Goal: Task Accomplishment & Management: Manage account settings

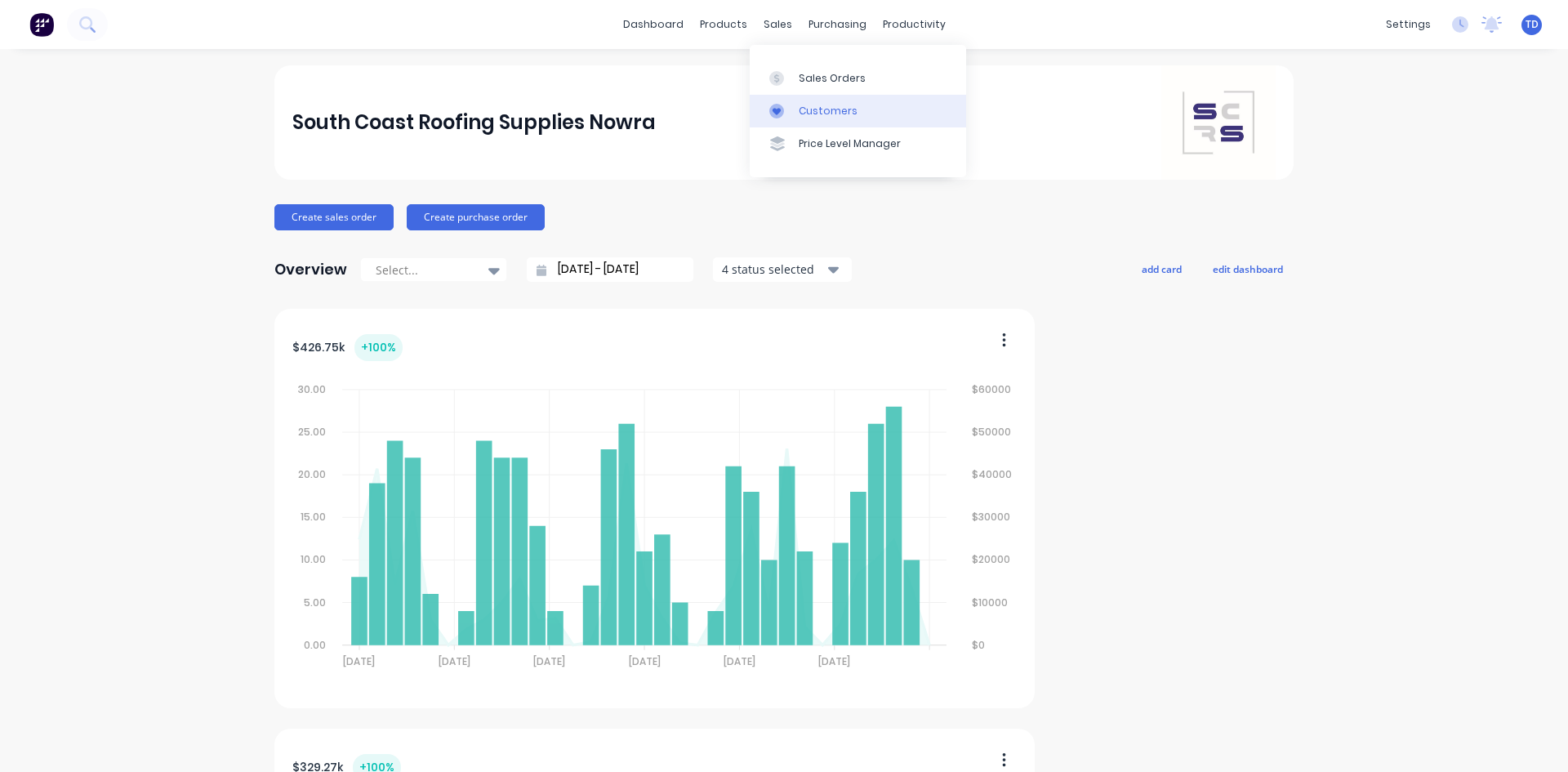
click at [824, 106] on div "Customers" at bounding box center [828, 111] width 59 height 15
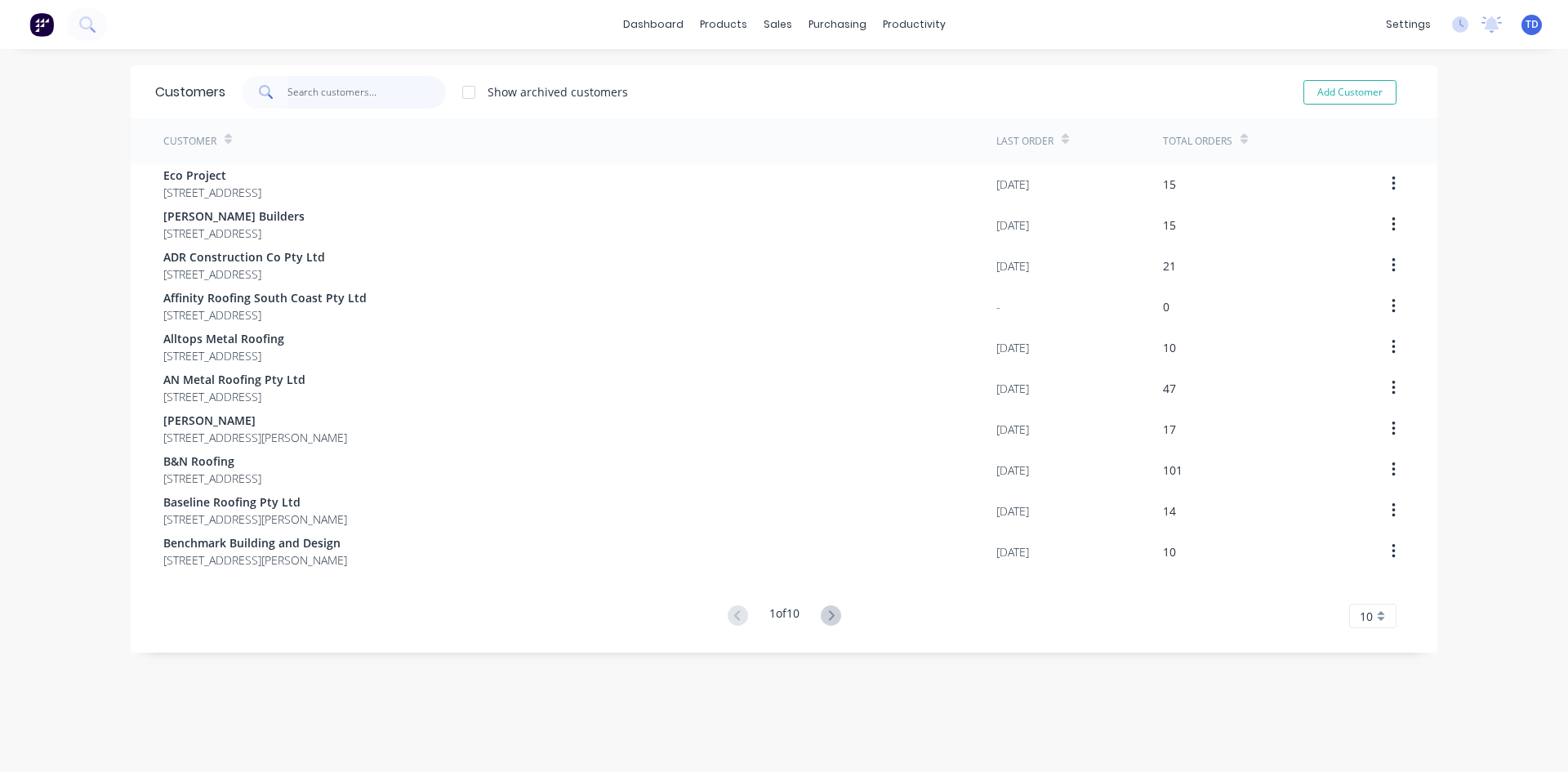
click at [361, 97] on input "text" at bounding box center [367, 92] width 160 height 32
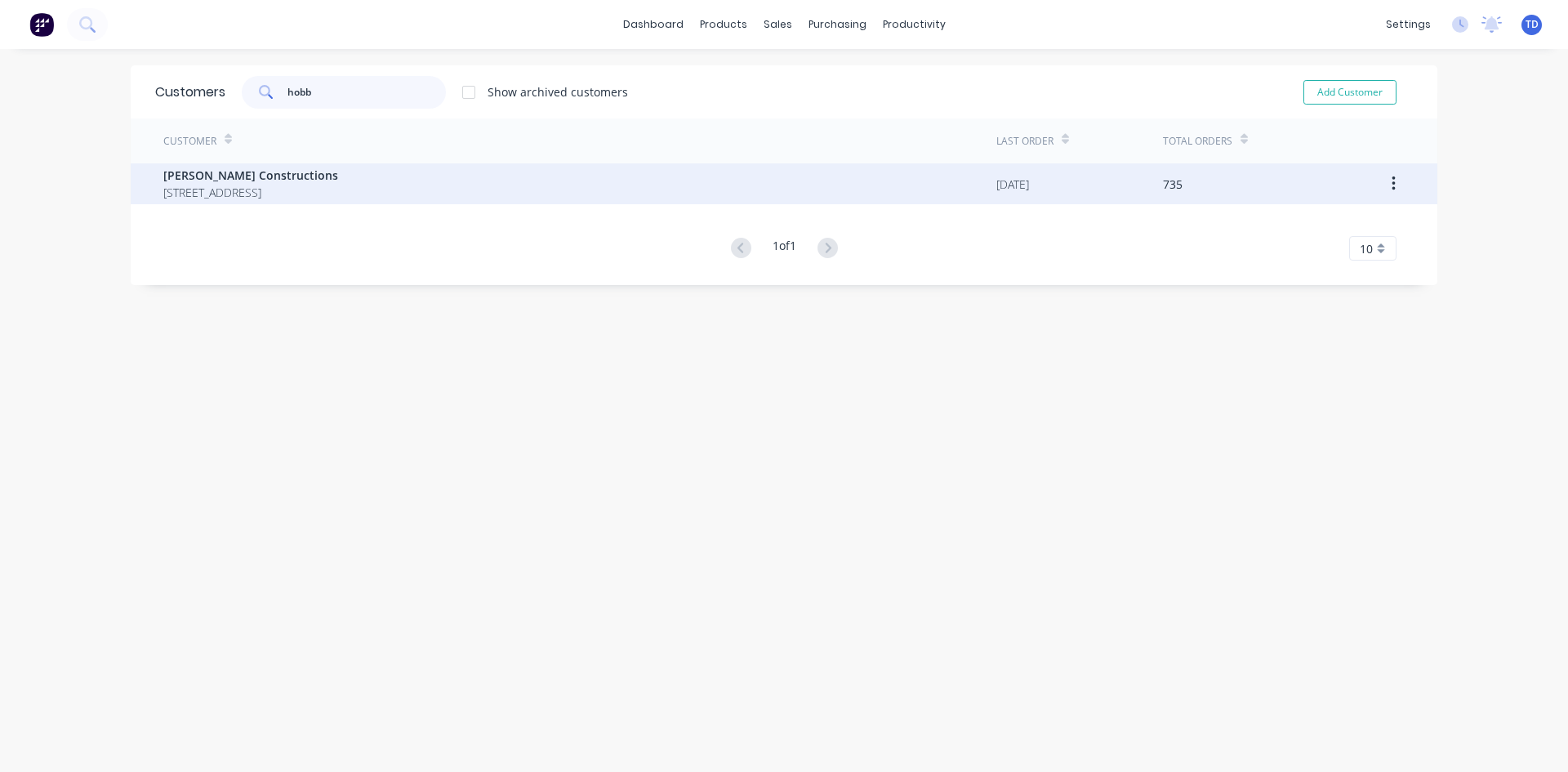
type input "hobb"
click at [338, 183] on span "[PERSON_NAME] Constructions" at bounding box center [251, 175] width 174 height 18
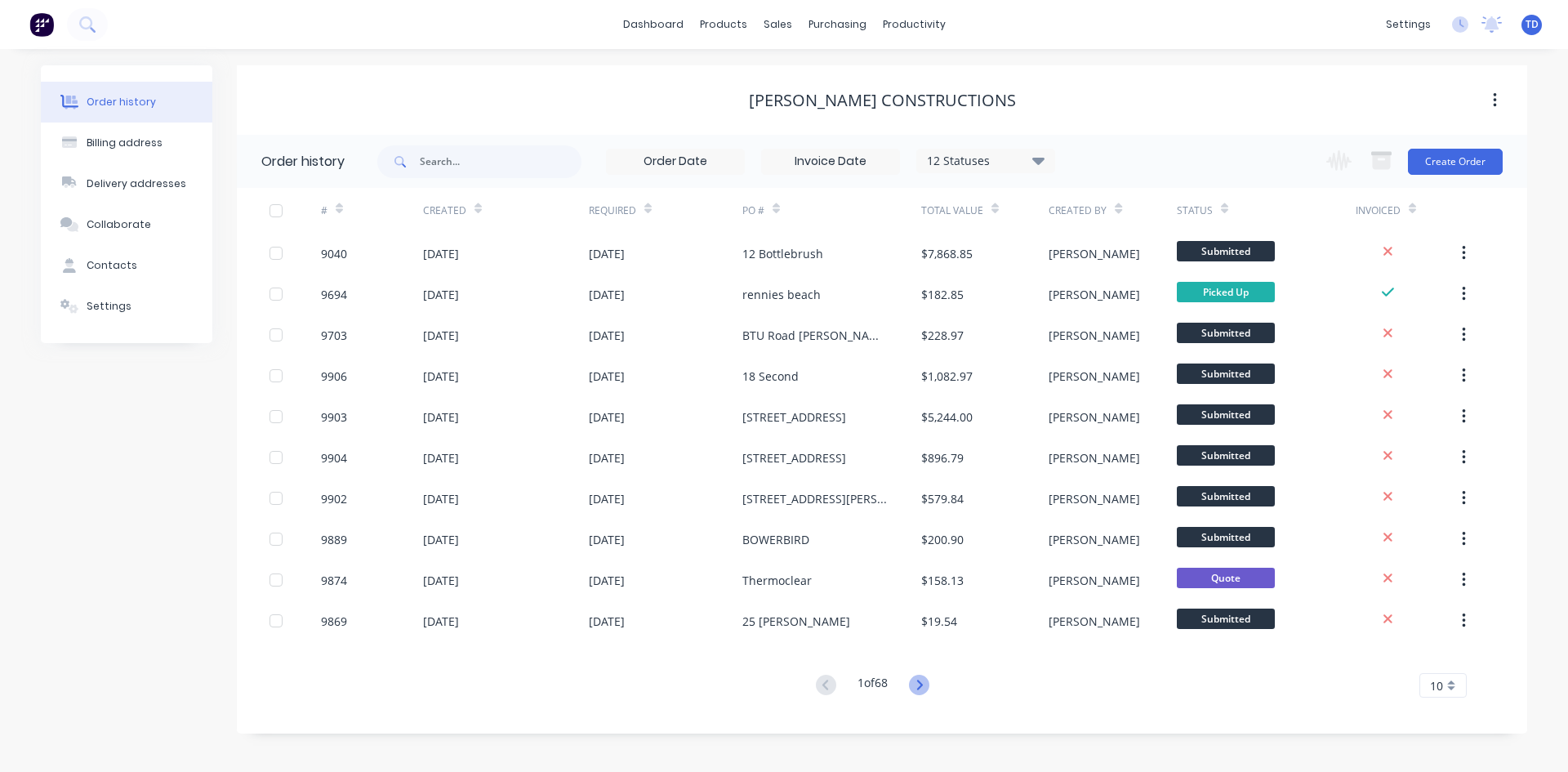
click at [918, 685] on icon at bounding box center [919, 684] width 21 height 21
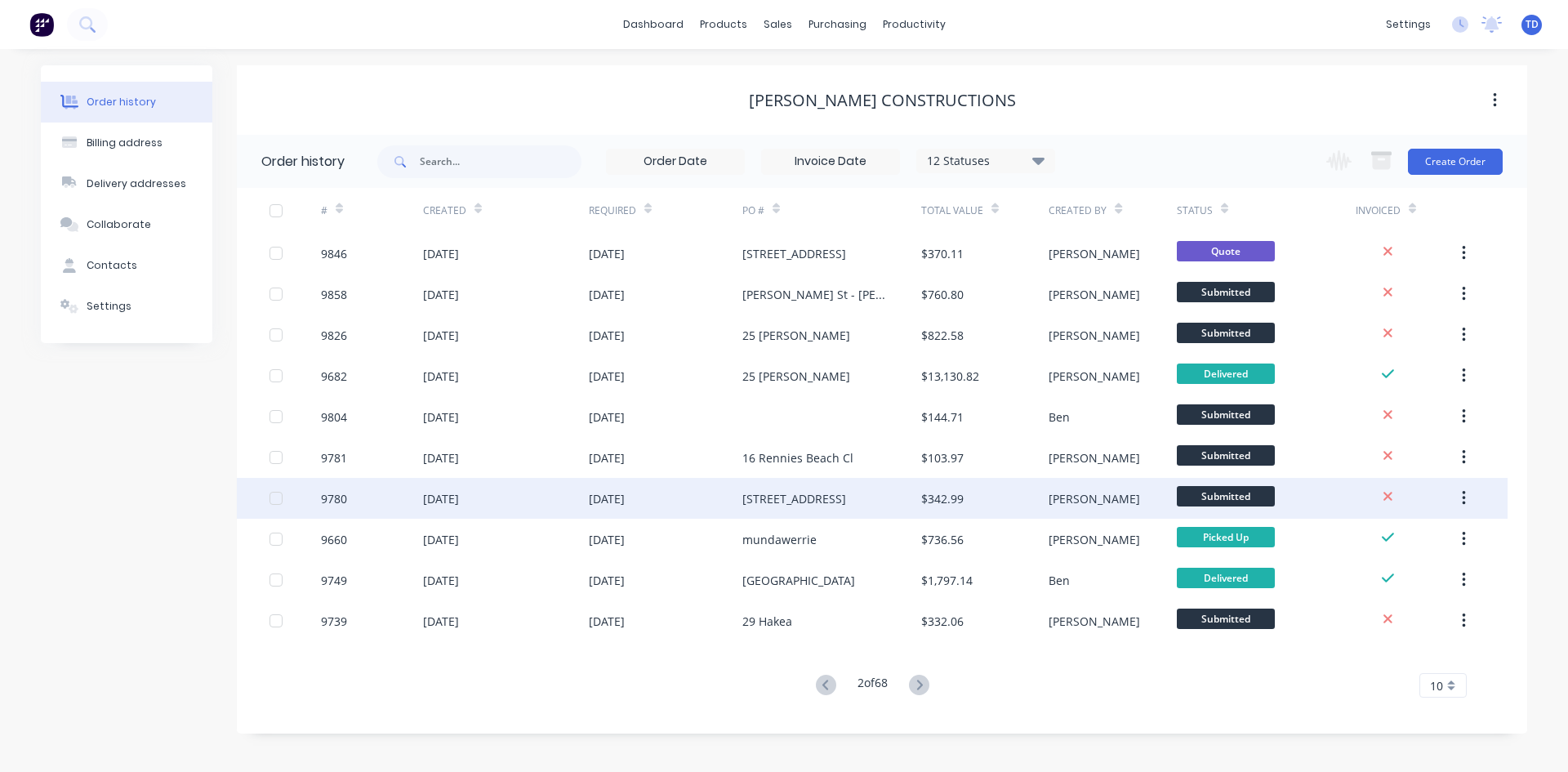
click at [827, 503] on div "[STREET_ADDRESS]" at bounding box center [795, 499] width 104 height 18
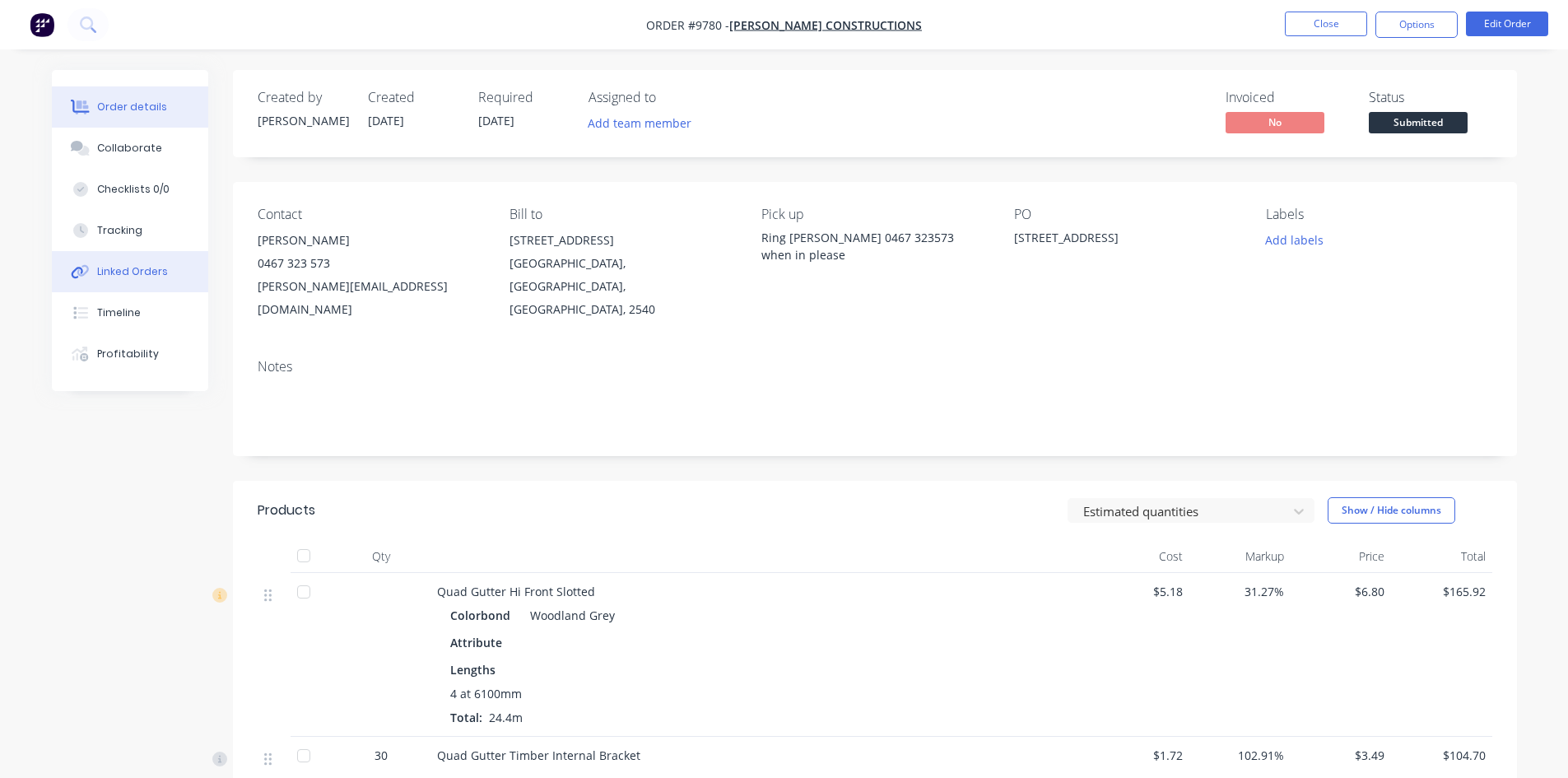
click at [148, 287] on button "Linked Orders" at bounding box center [130, 272] width 156 height 41
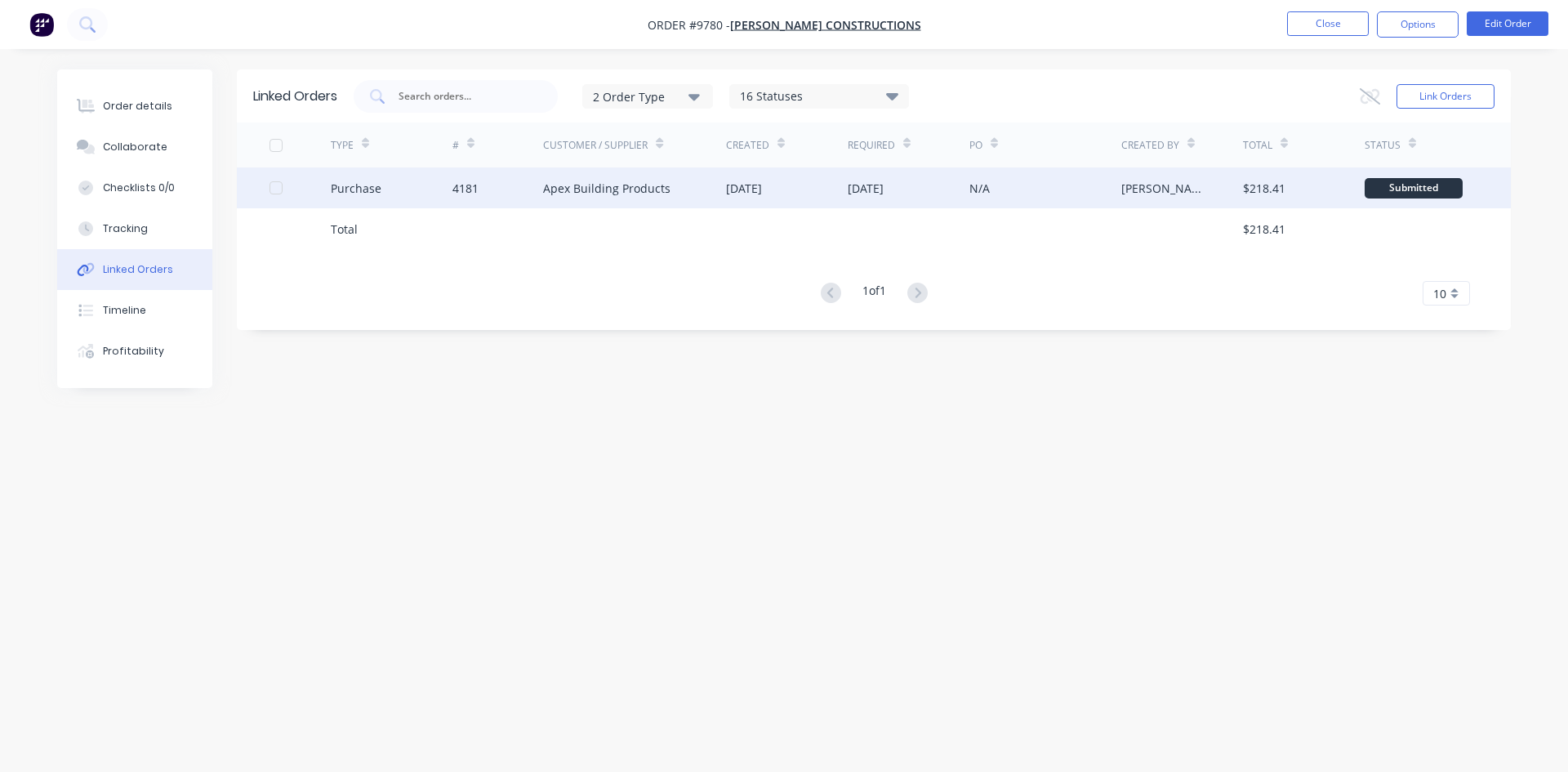
click at [454, 186] on div "4181" at bounding box center [466, 188] width 26 height 18
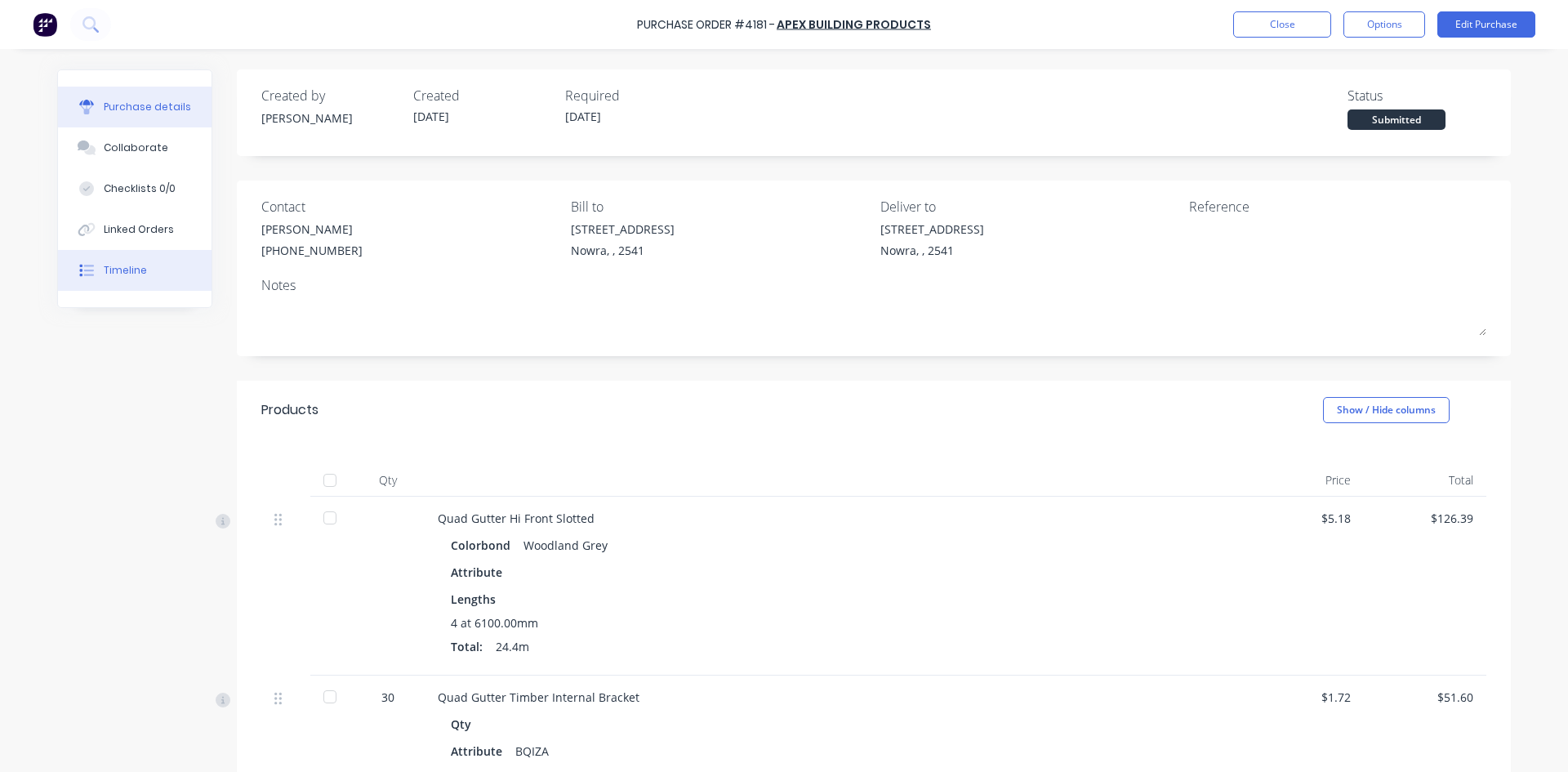
click at [127, 267] on div "Timeline" at bounding box center [125, 269] width 43 height 15
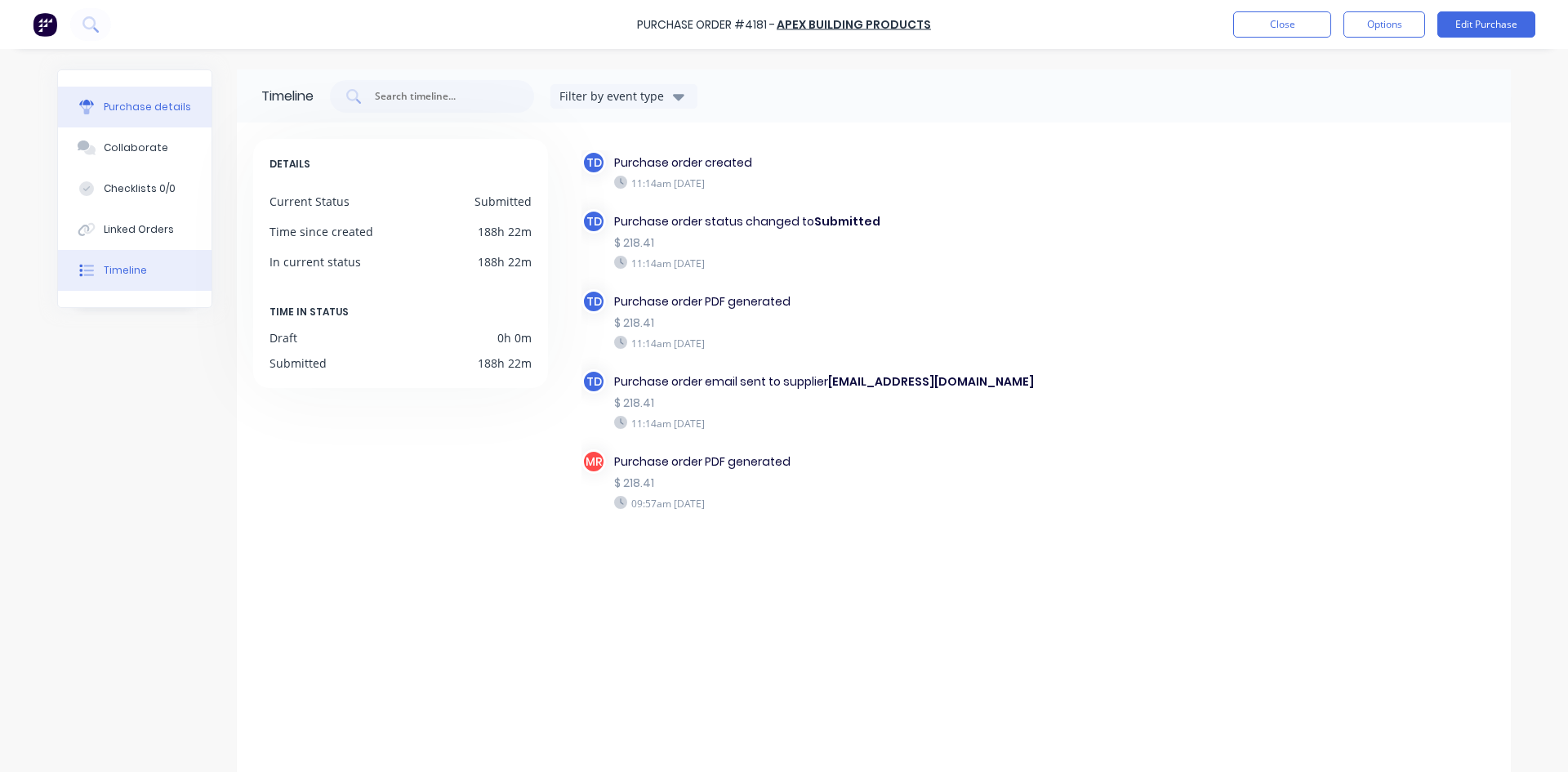
click at [121, 111] on div "Purchase details" at bounding box center [147, 107] width 87 height 15
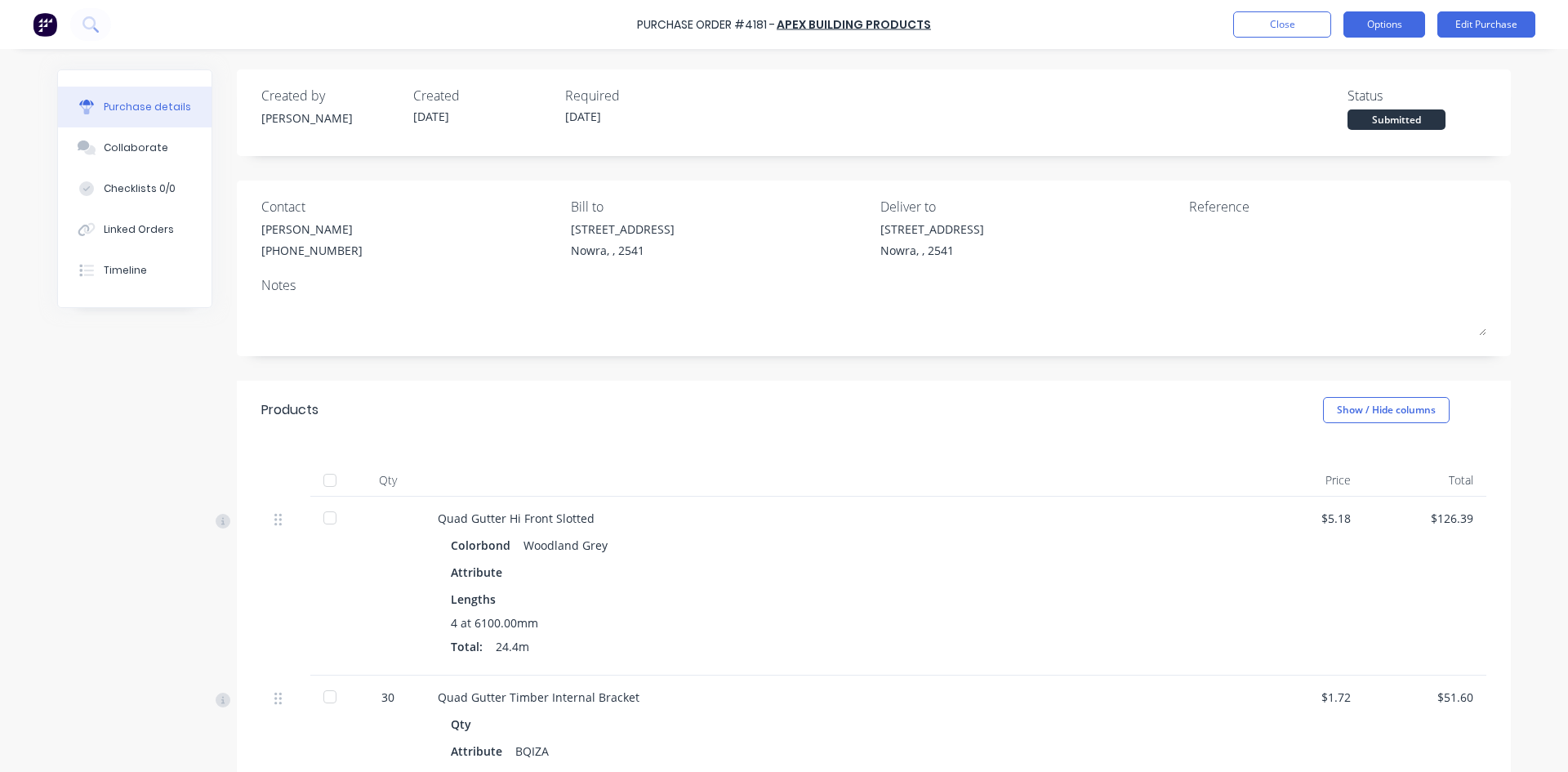
click at [1386, 33] on button "Options" at bounding box center [1384, 24] width 81 height 26
click at [1496, 159] on div "Created by [PERSON_NAME] Created [DATE] Required [DATE] Status Submitted Contac…" at bounding box center [874, 669] width 1274 height 1200
click at [1488, 26] on button "Edit Purchase" at bounding box center [1487, 24] width 98 height 26
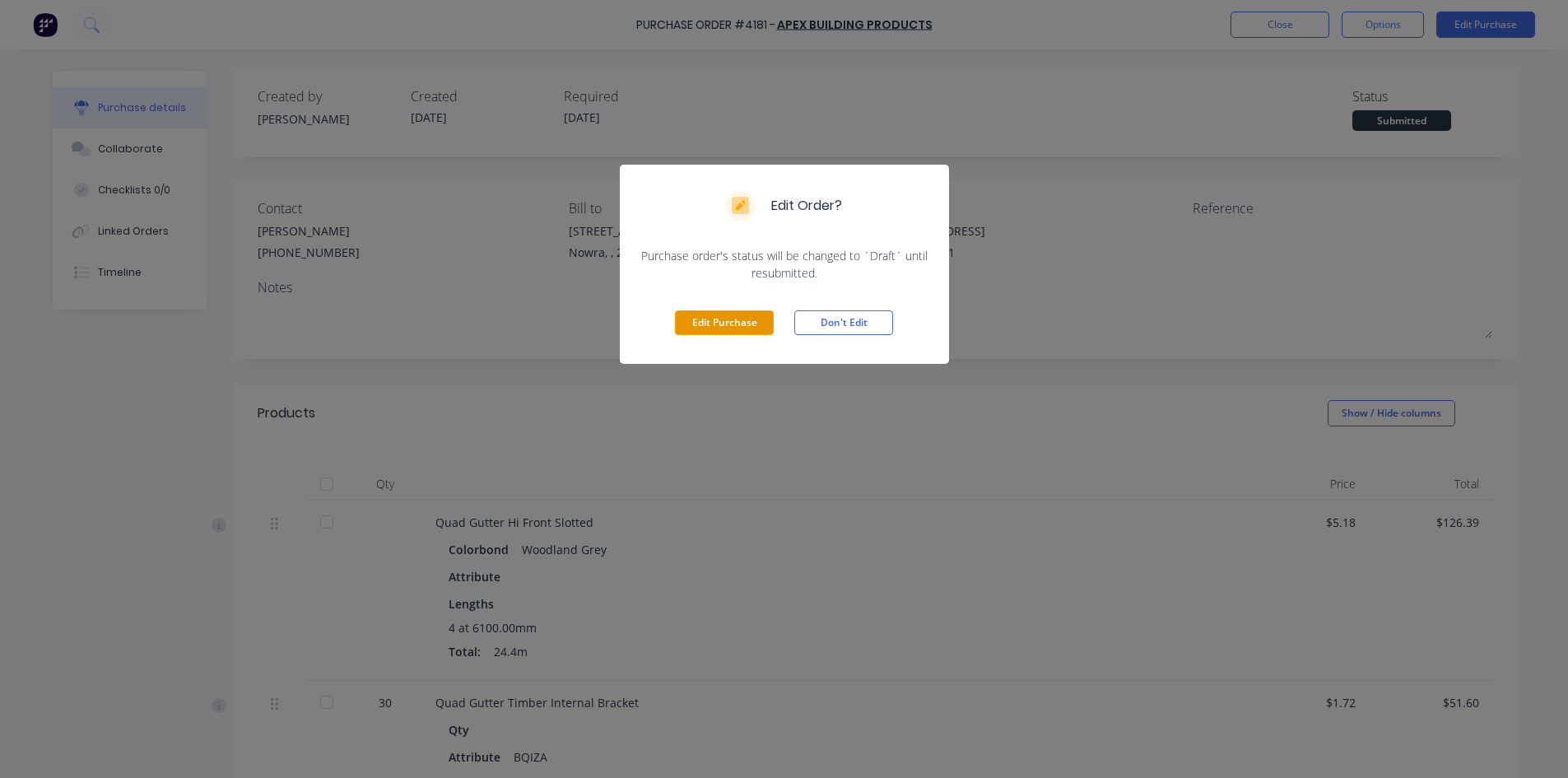
click at [724, 314] on button "Edit Purchase" at bounding box center [724, 322] width 99 height 25
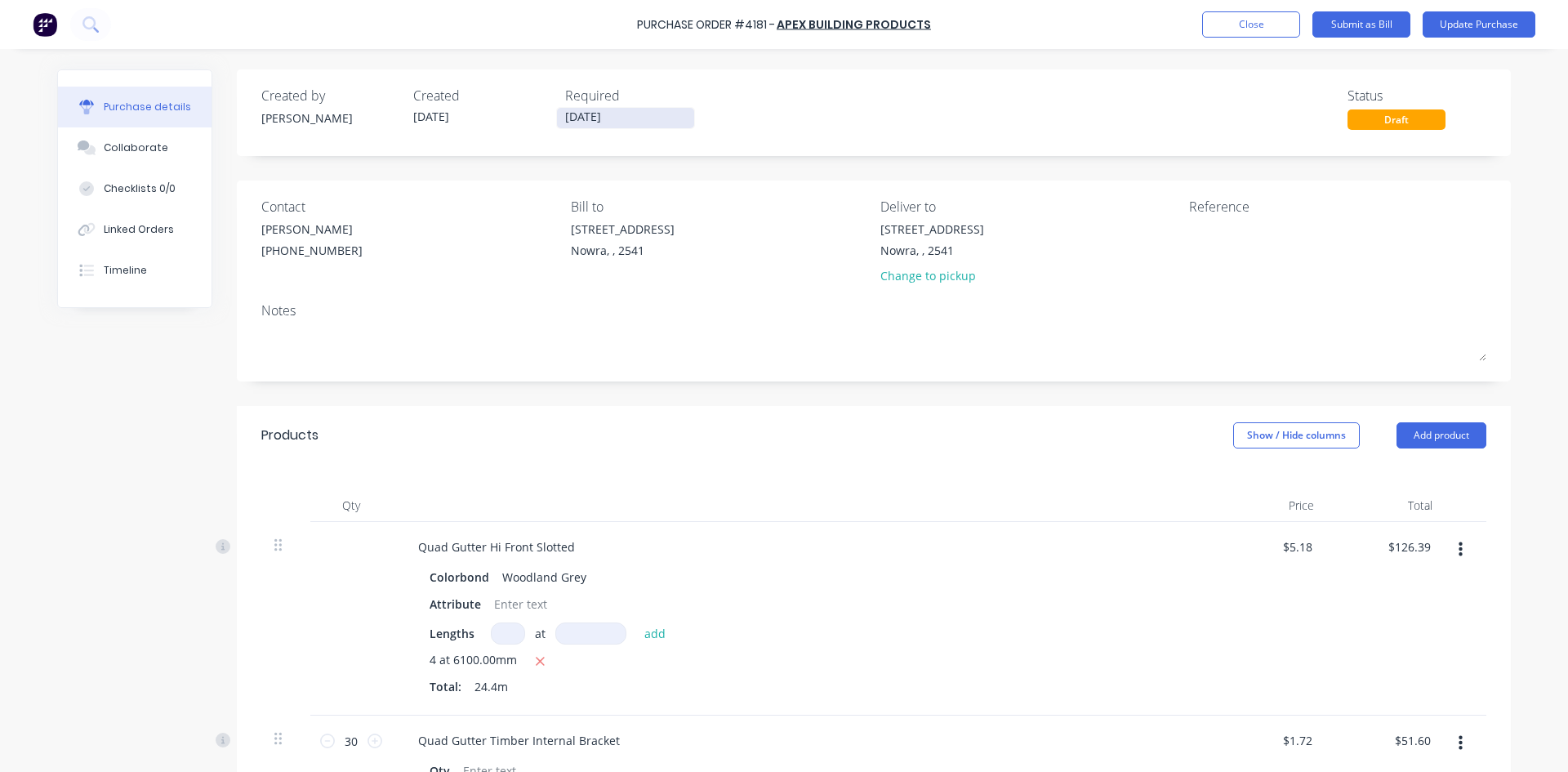
click at [615, 125] on input "[DATE]" at bounding box center [625, 118] width 137 height 21
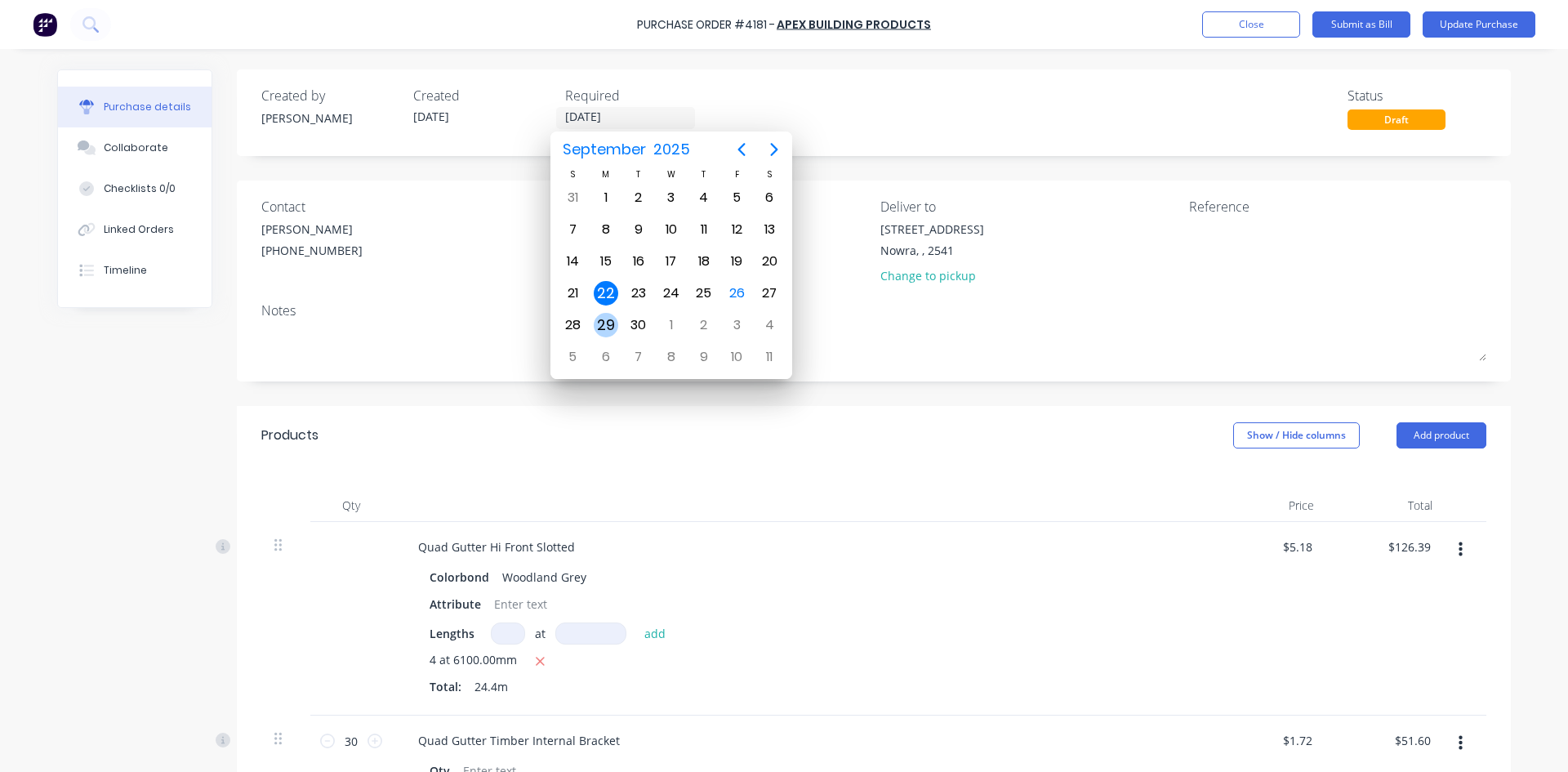
click at [615, 324] on div "29" at bounding box center [606, 324] width 24 height 24
type input "[DATE]"
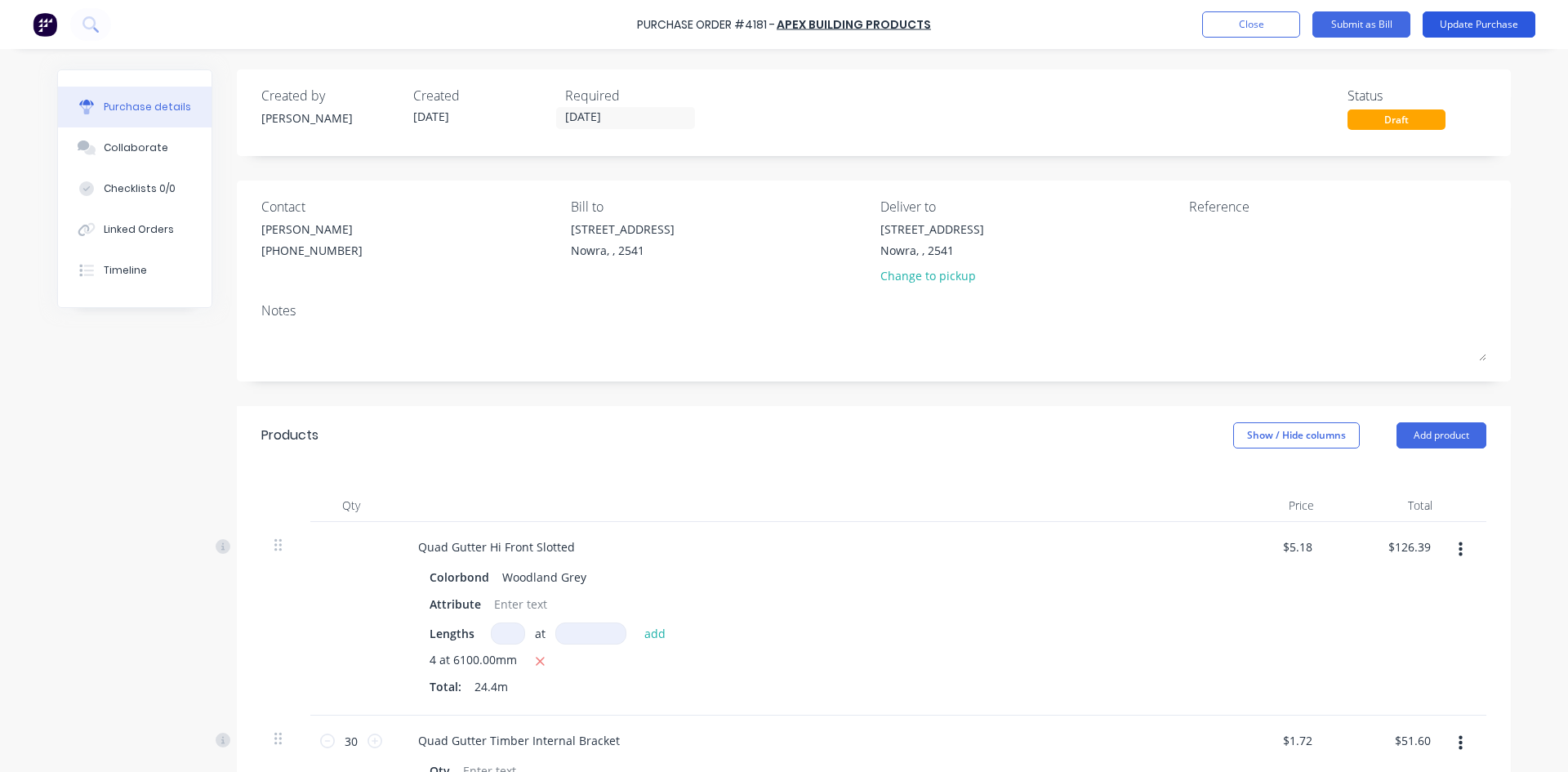
click at [1470, 27] on button "Update Purchase" at bounding box center [1479, 24] width 113 height 26
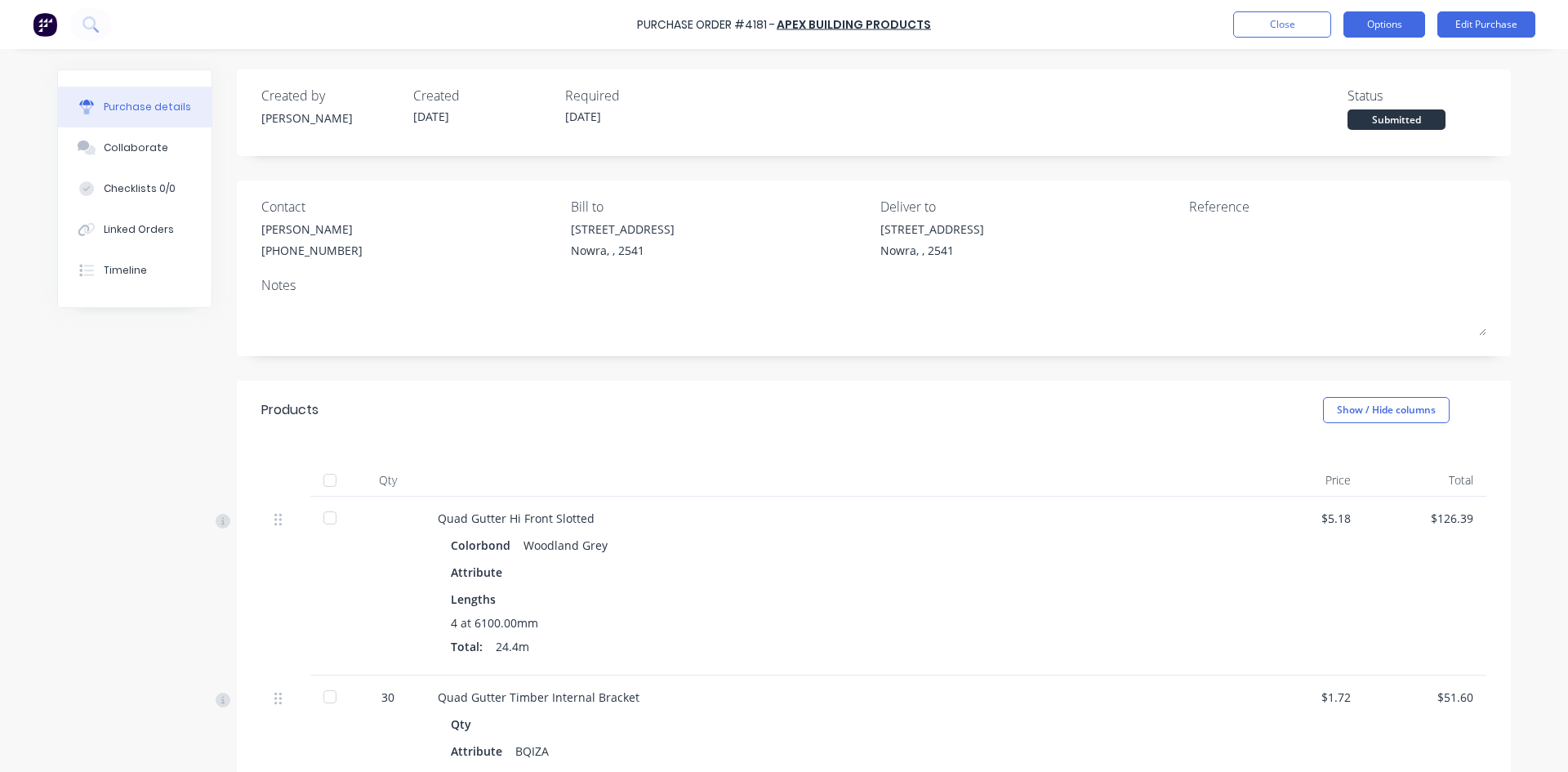
click at [1356, 29] on button "Options" at bounding box center [1384, 24] width 81 height 26
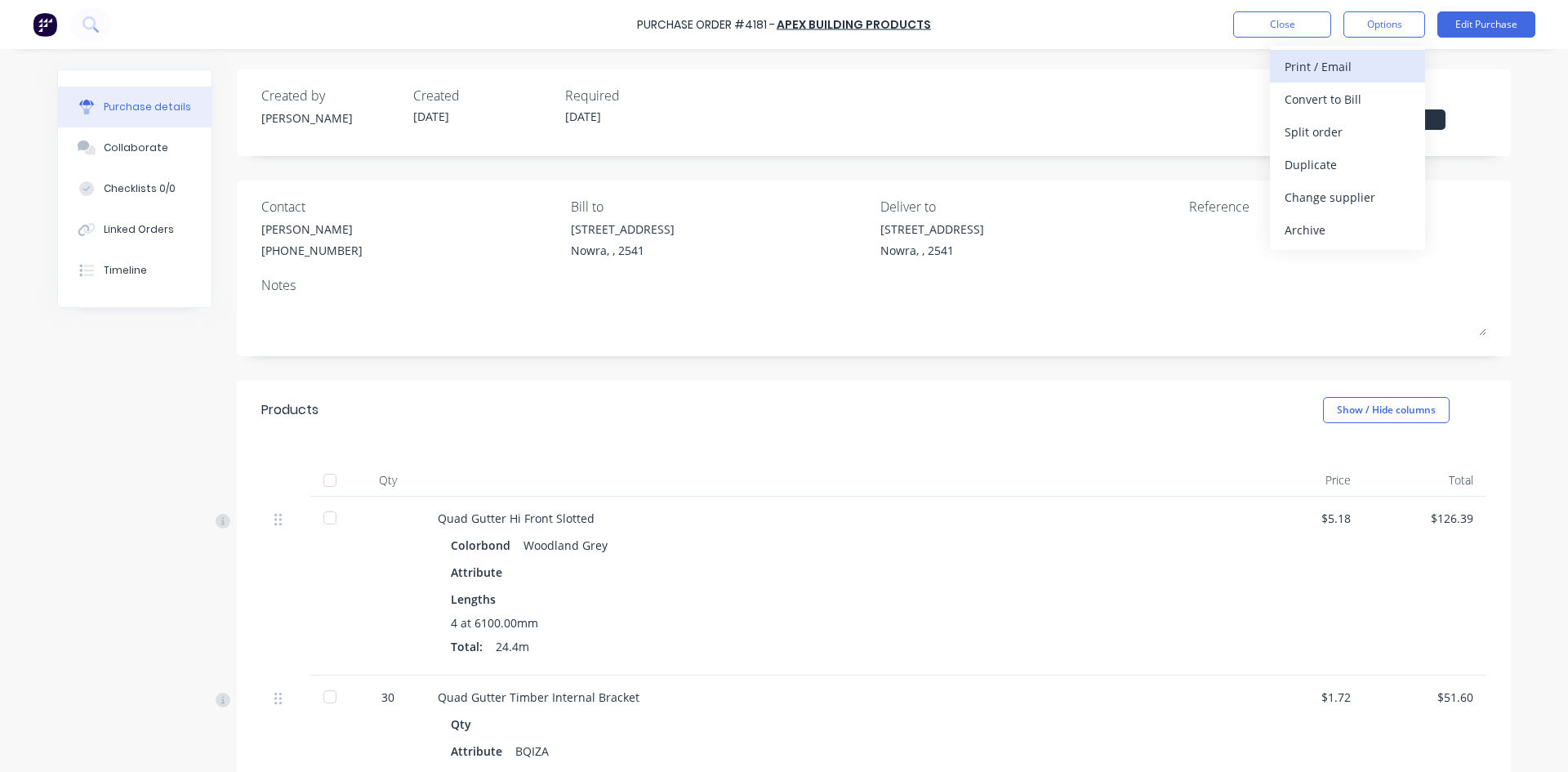
click at [1340, 59] on div "Print / Email" at bounding box center [1348, 67] width 125 height 24
click at [1335, 101] on div "With pricing" at bounding box center [1348, 99] width 125 height 24
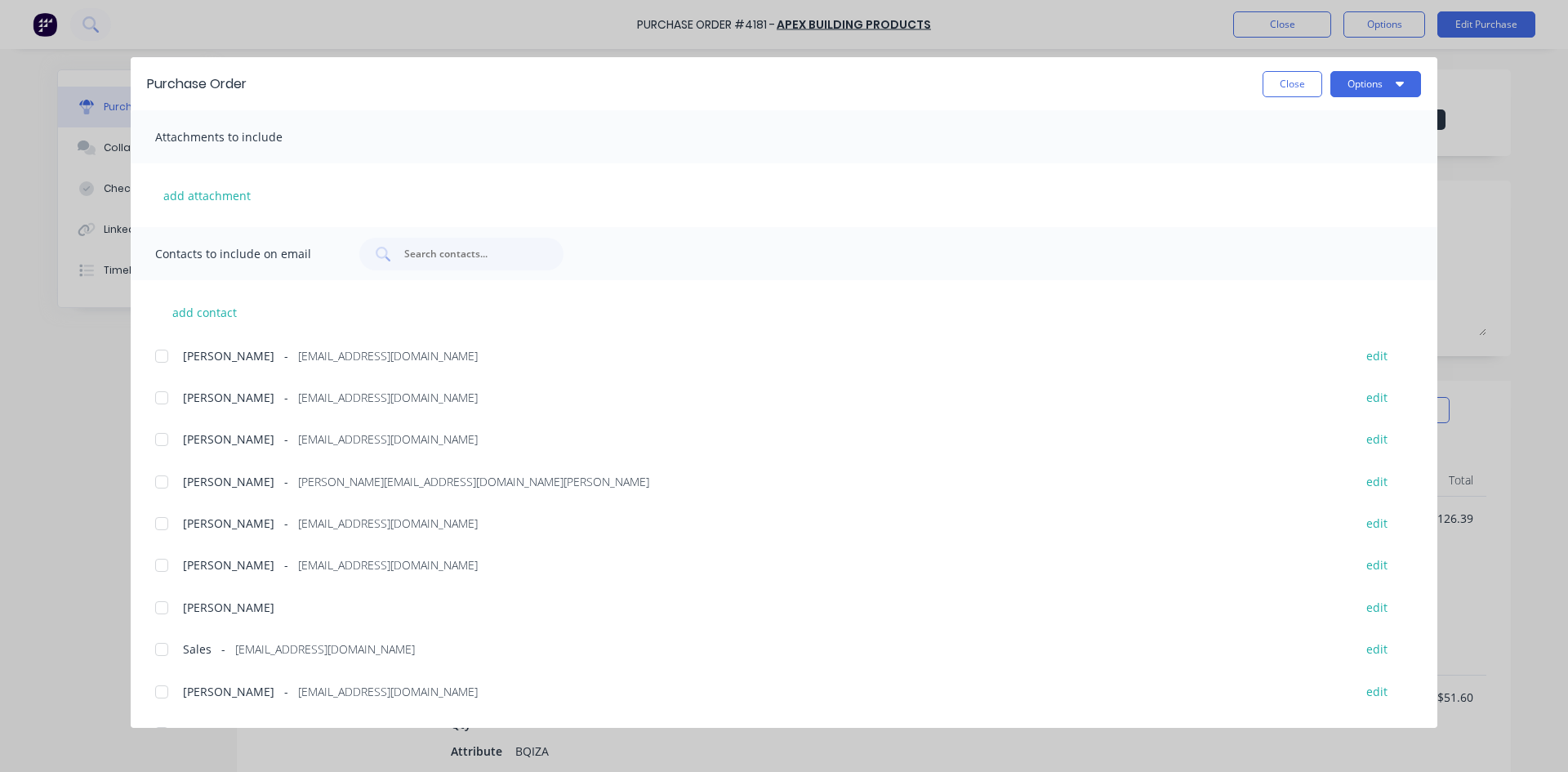
scroll to position [282, 0]
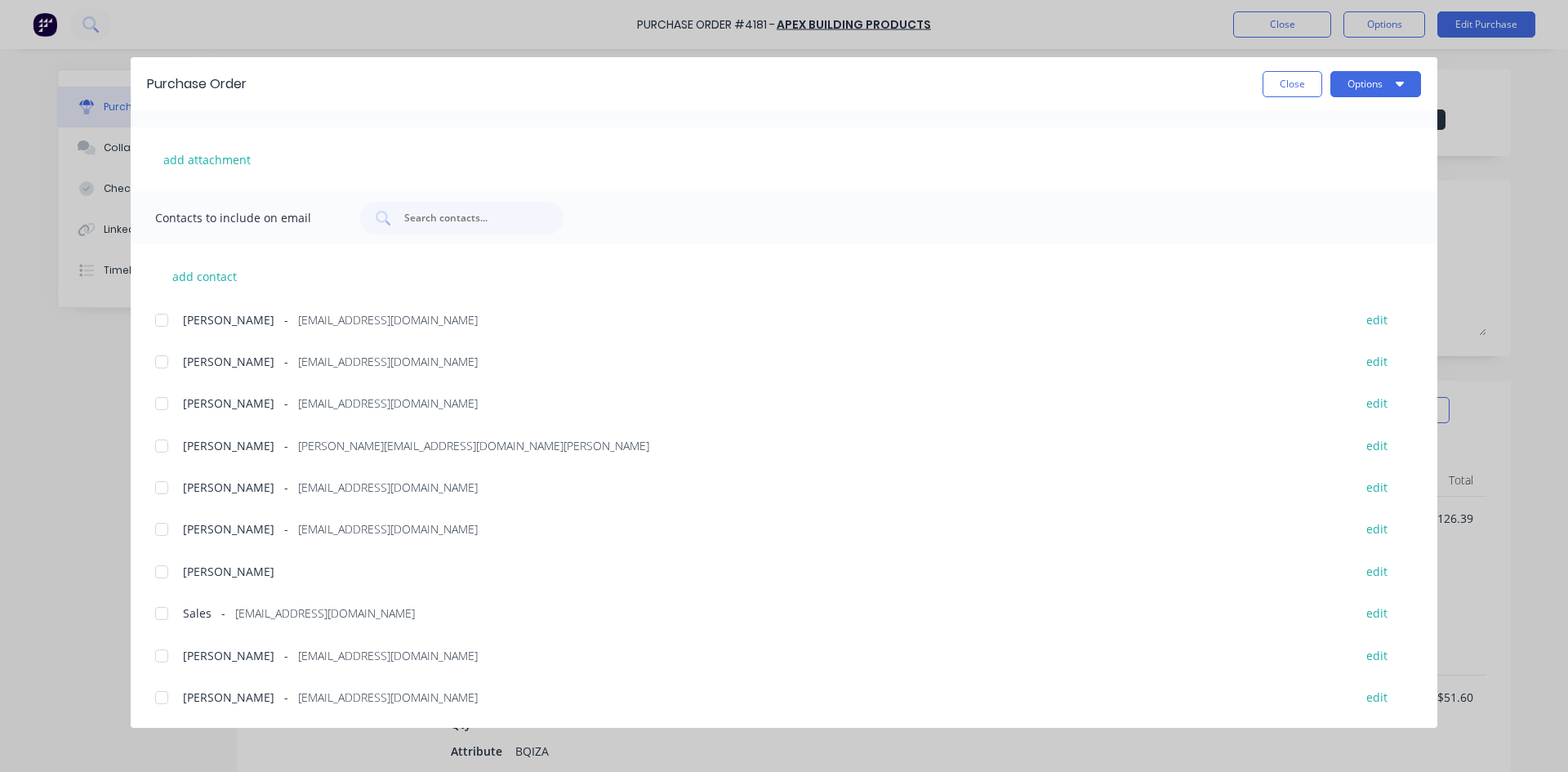
click at [157, 611] on div at bounding box center [161, 612] width 32 height 32
click at [1350, 76] on button "Options" at bounding box center [1376, 84] width 91 height 26
click at [1317, 186] on div "Email" at bounding box center [1344, 191] width 125 height 24
click at [1303, 91] on button "Close" at bounding box center [1293, 84] width 60 height 26
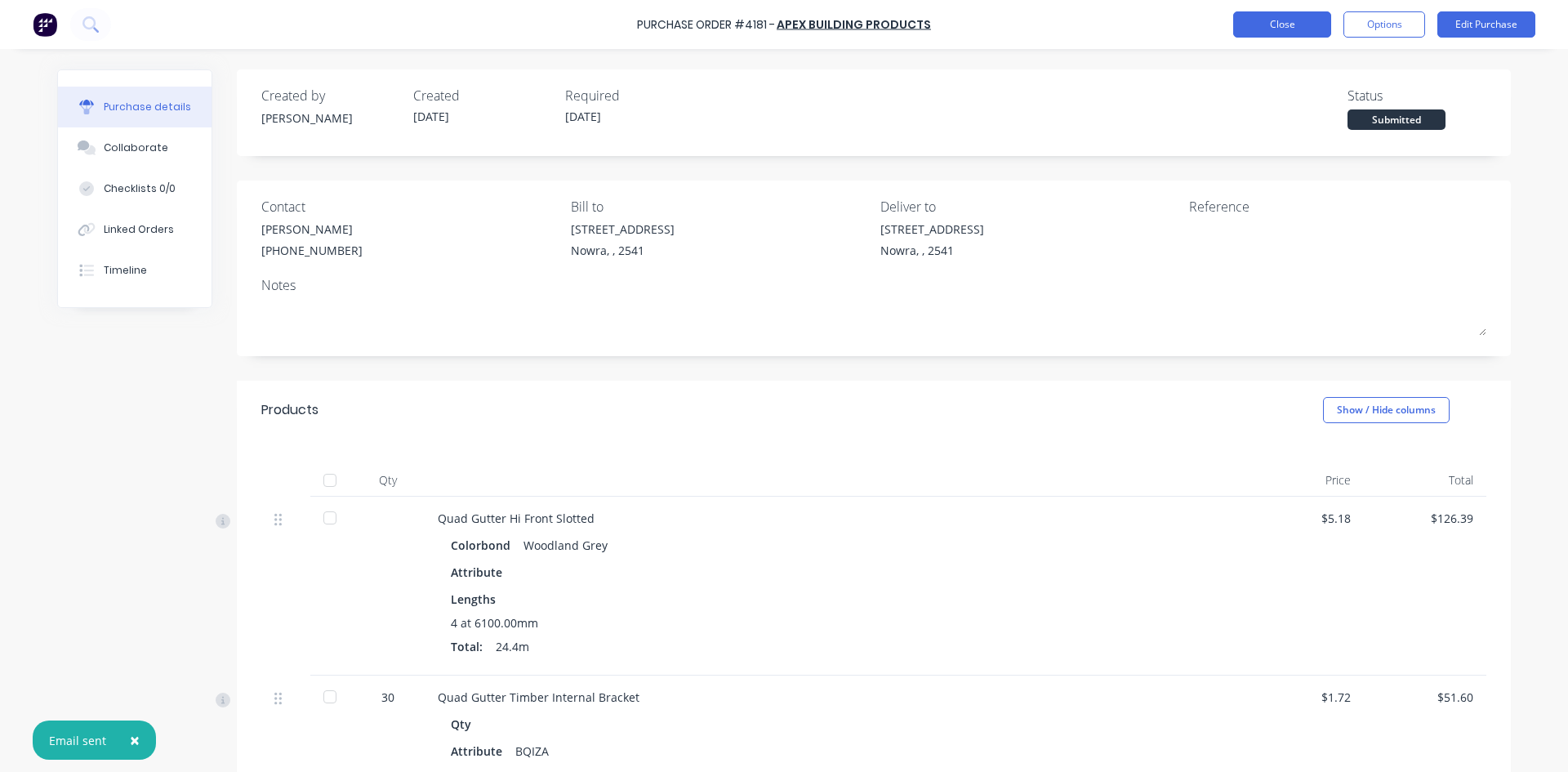
click at [1296, 31] on button "Close" at bounding box center [1282, 24] width 98 height 26
